Goal: Check status

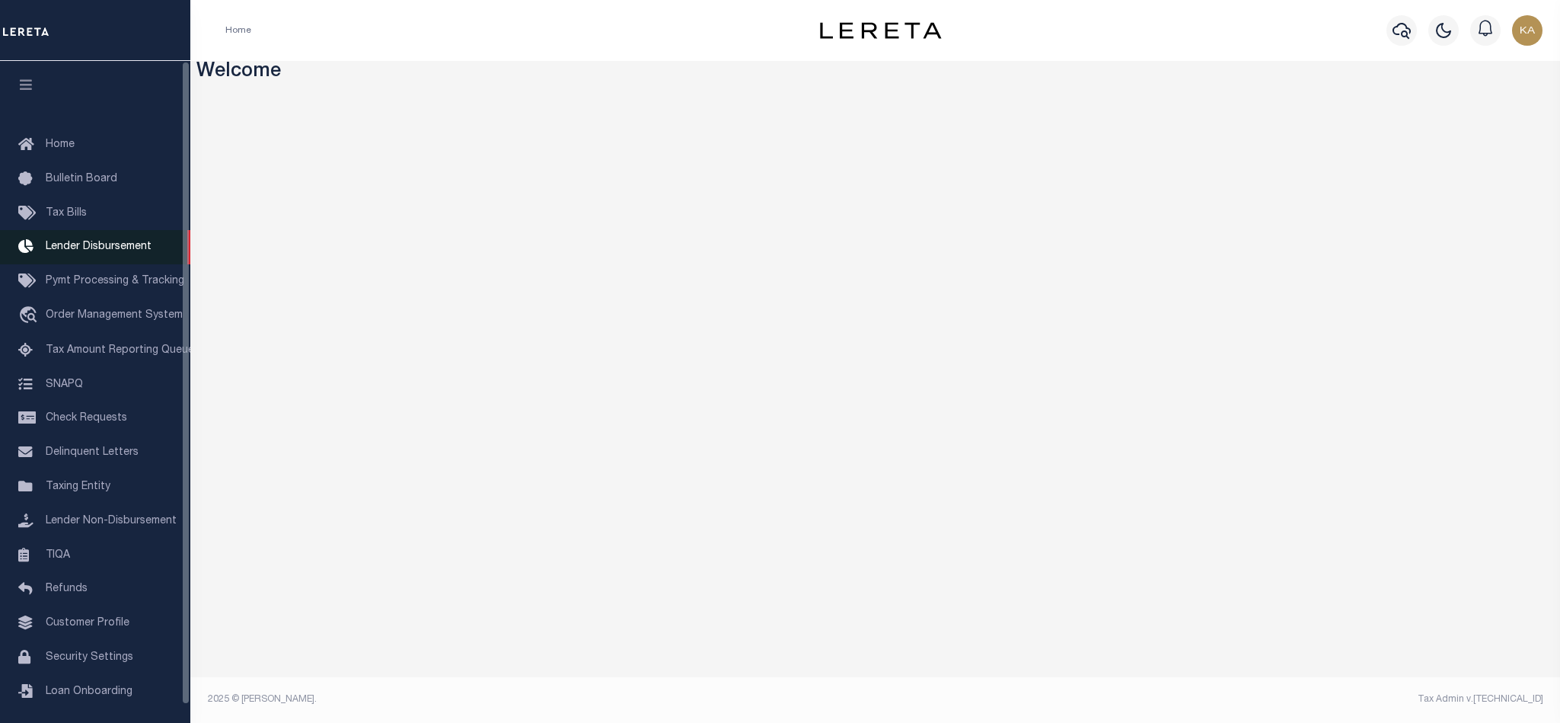
click at [40, 244] on icon at bounding box center [30, 247] width 24 height 19
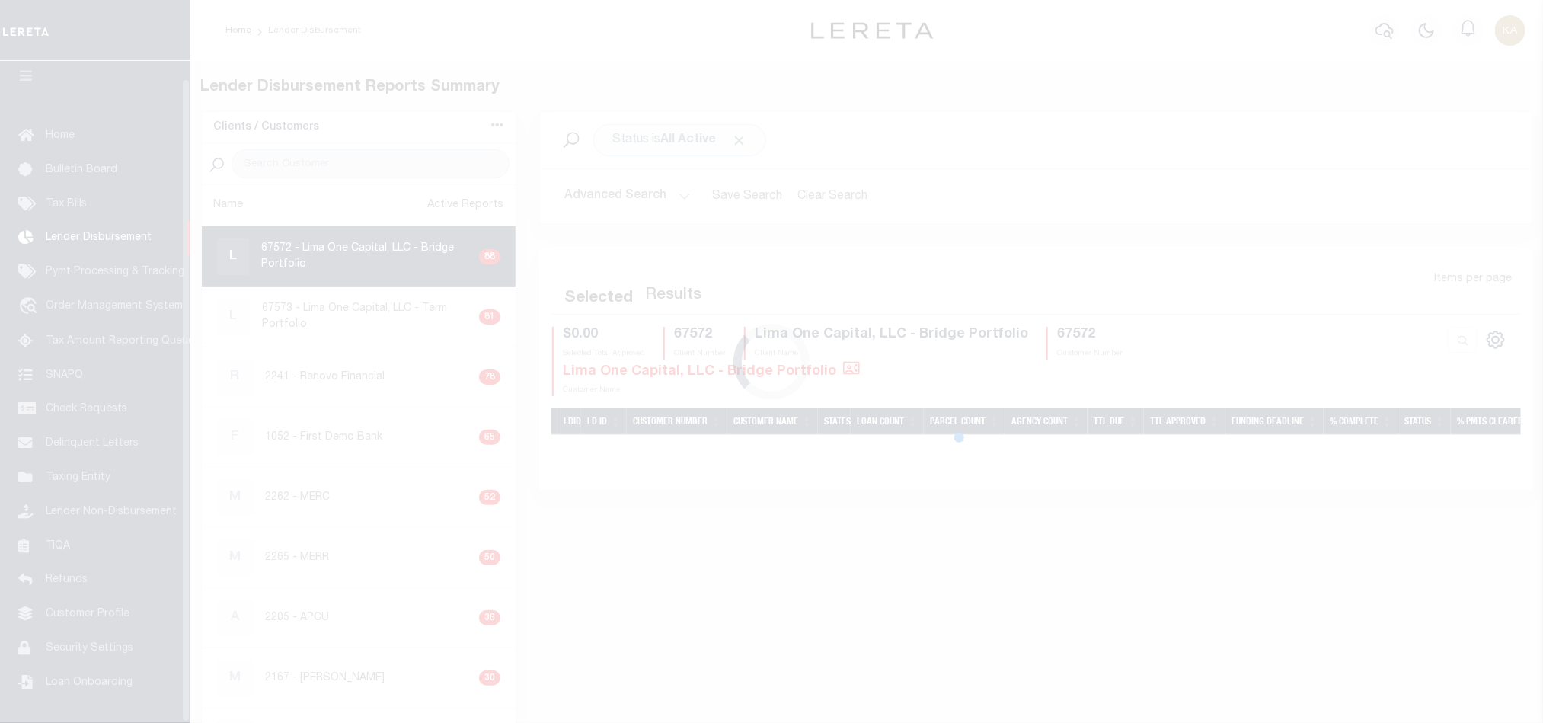
scroll to position [18, 0]
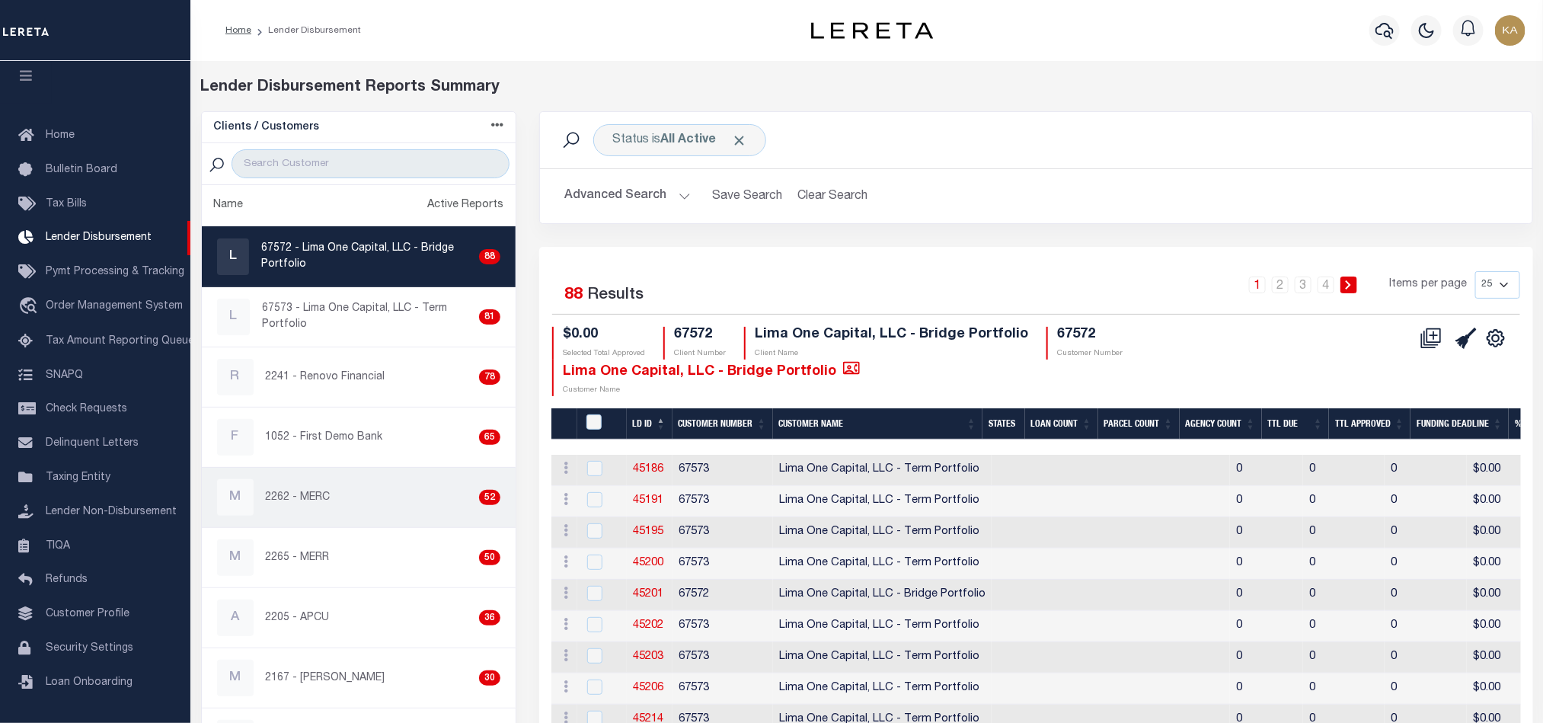
click at [289, 516] on div "M 2262 - MERC 52" at bounding box center [359, 497] width 284 height 37
checkbox input "true"
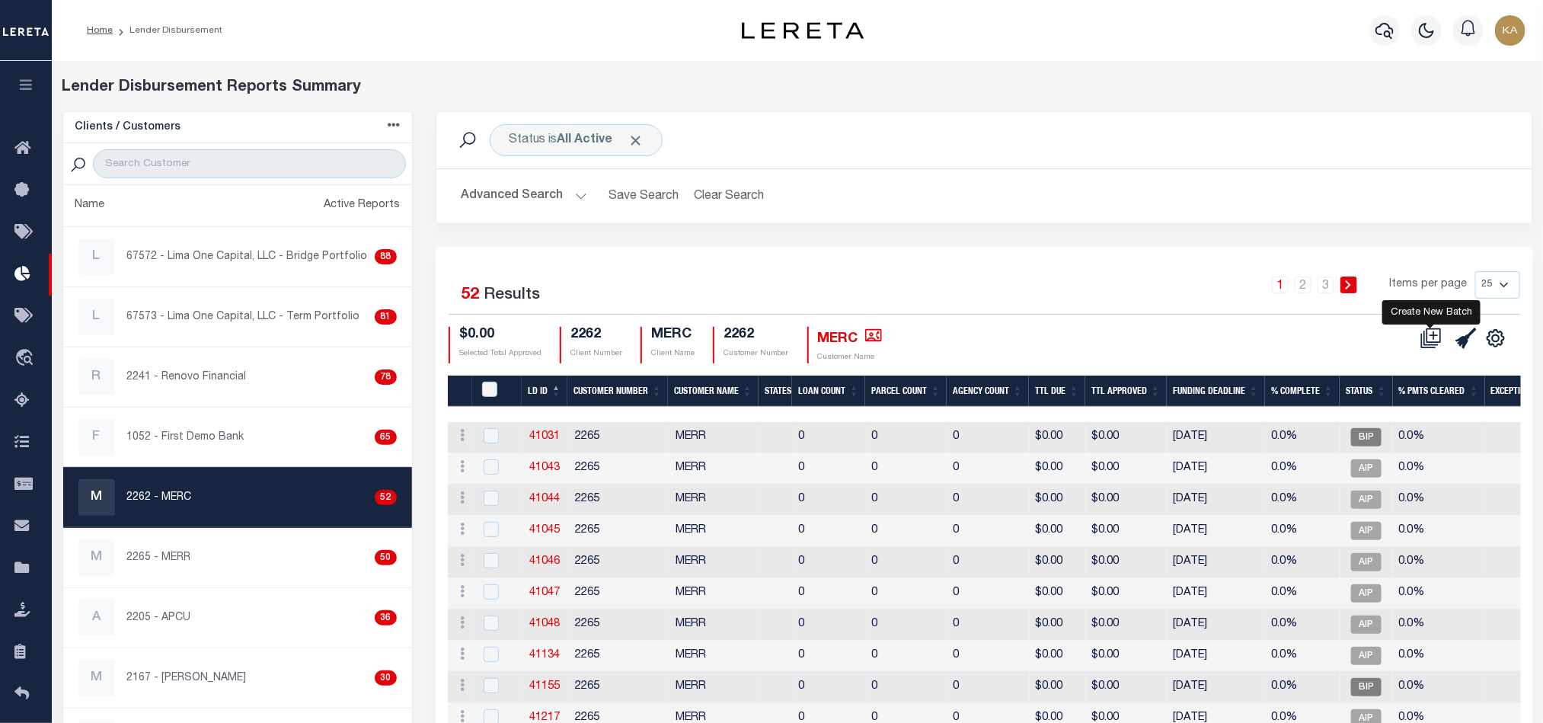
click at [1430, 345] on icon at bounding box center [1430, 337] width 21 height 21
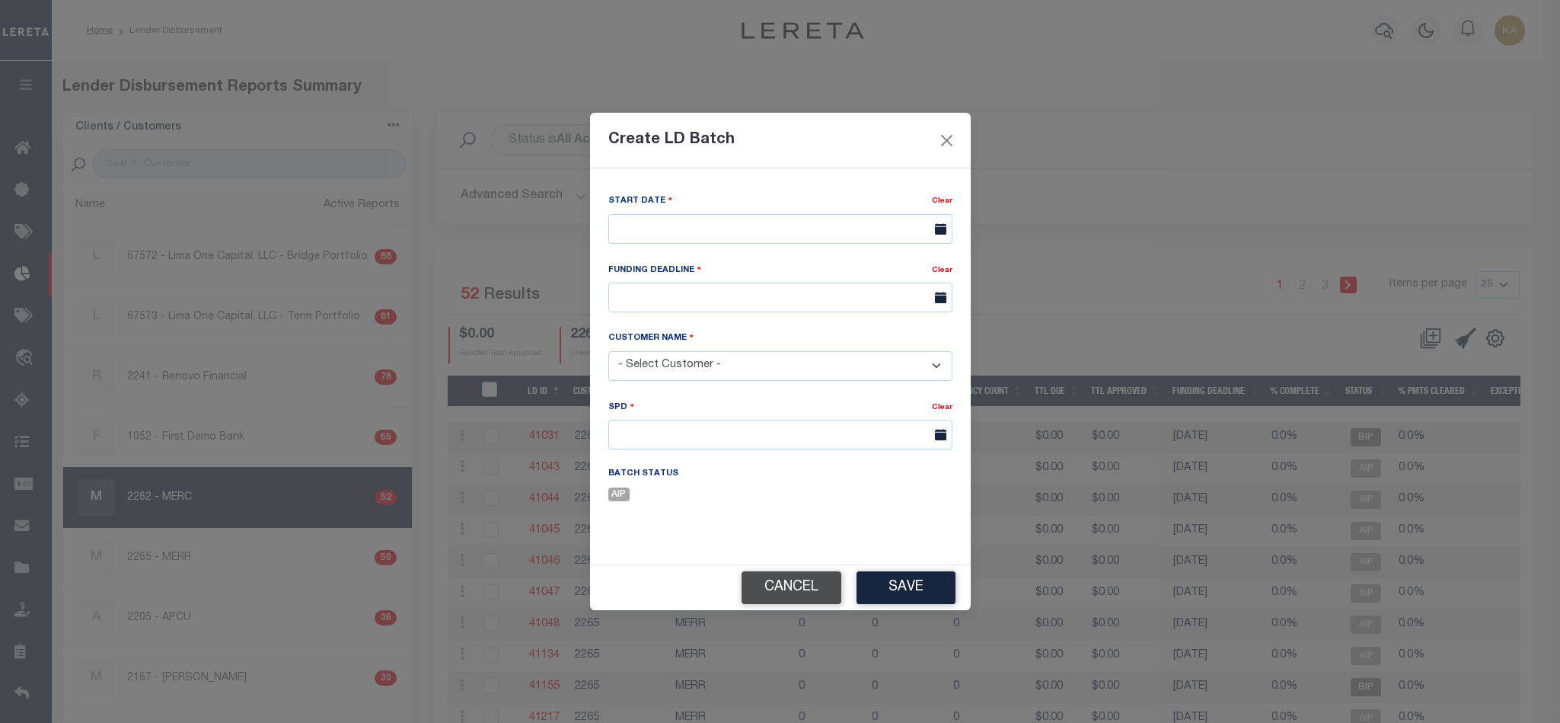
click at [793, 589] on button "Cancel" at bounding box center [792, 587] width 100 height 33
